Goal: Check status: Check status

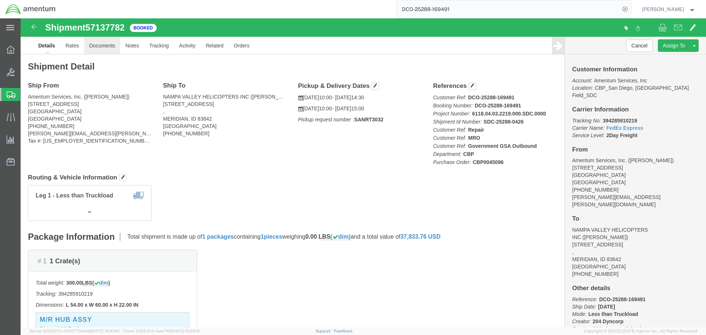
click link "Documents"
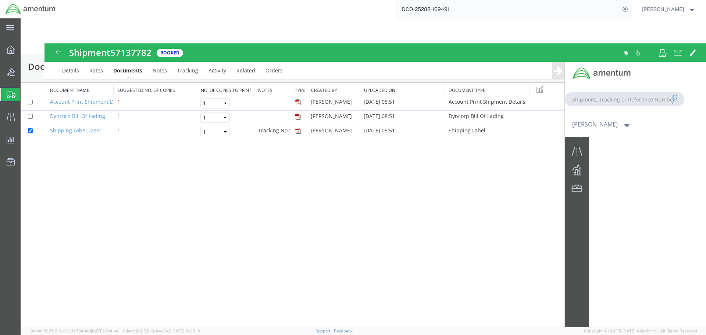
click at [126, 54] on div at bounding box center [364, 172] width 686 height 309
click at [126, 52] on div at bounding box center [364, 172] width 686 height 309
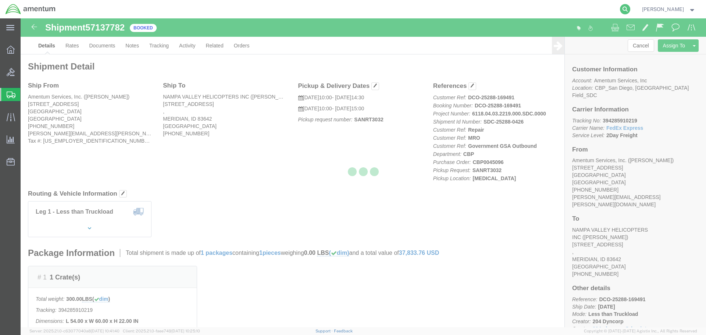
click at [631, 7] on icon at bounding box center [625, 9] width 10 height 10
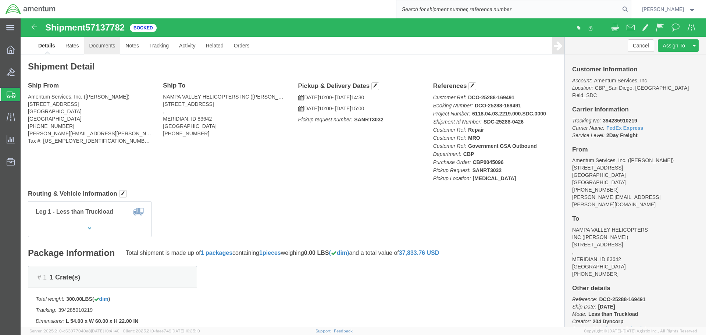
click link "Documents"
